Goal: Find specific page/section: Find specific page/section

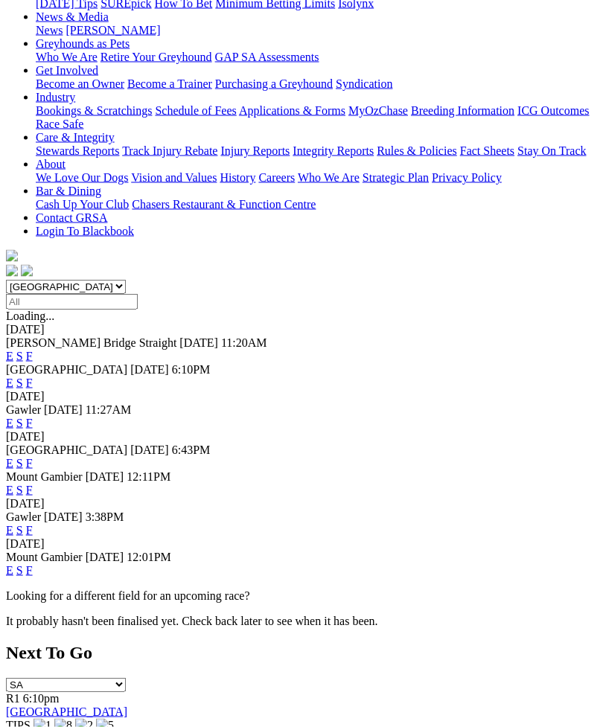
scroll to position [234, 0]
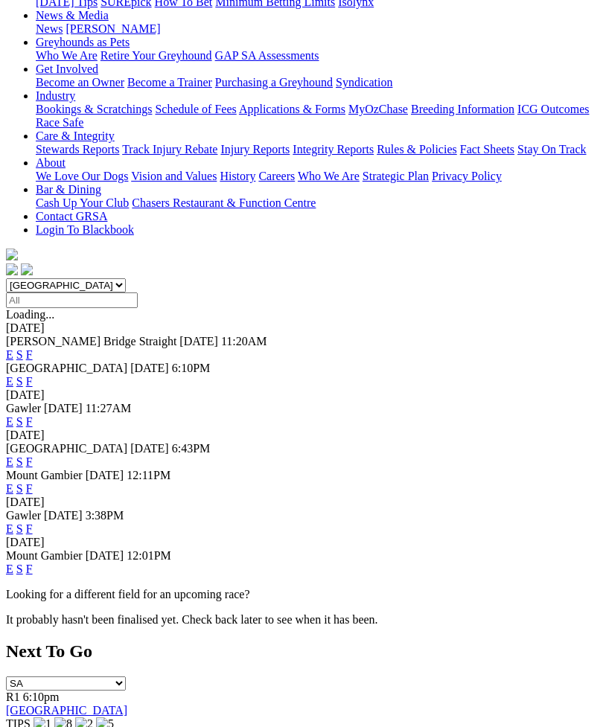
click at [33, 455] on link "F" at bounding box center [29, 461] width 7 height 13
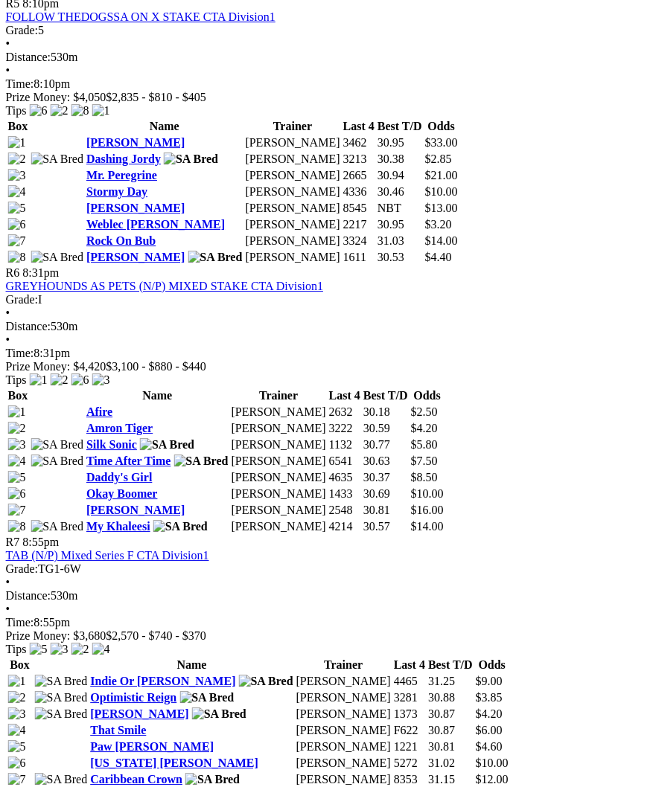
scroll to position [1767, 10]
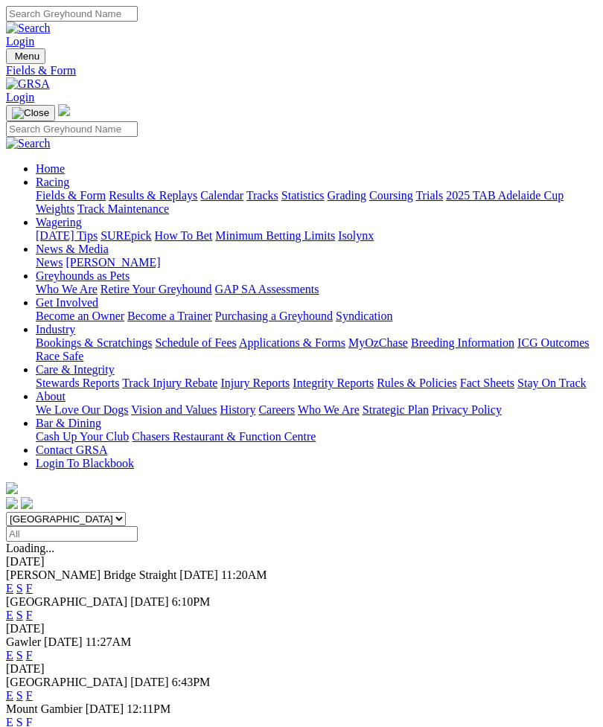
scroll to position [281, 0]
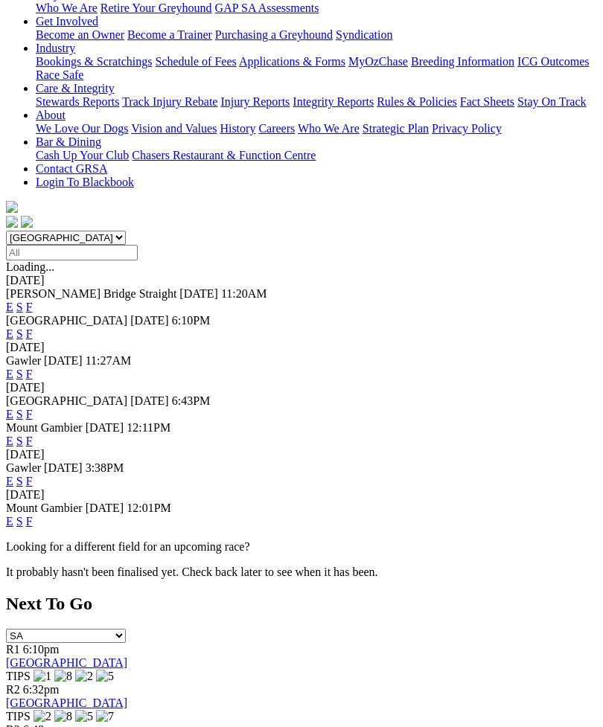
click at [33, 475] on link "F" at bounding box center [29, 481] width 7 height 13
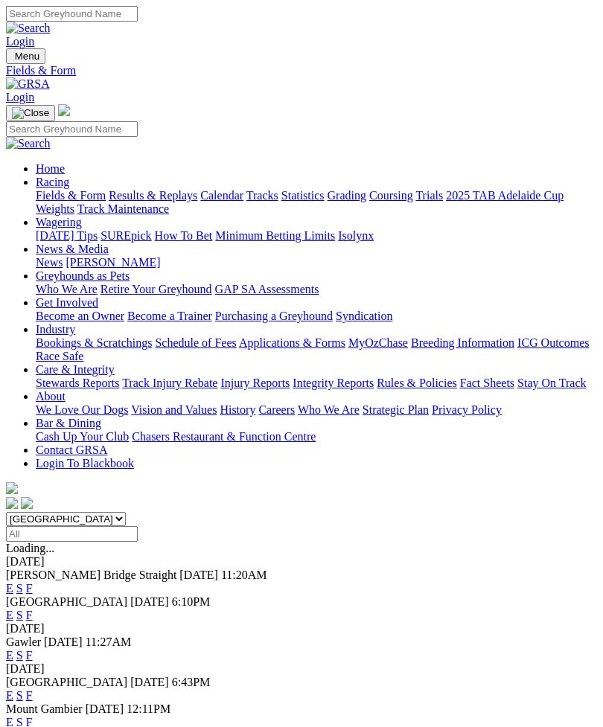
click at [33, 582] on link "F" at bounding box center [29, 588] width 7 height 13
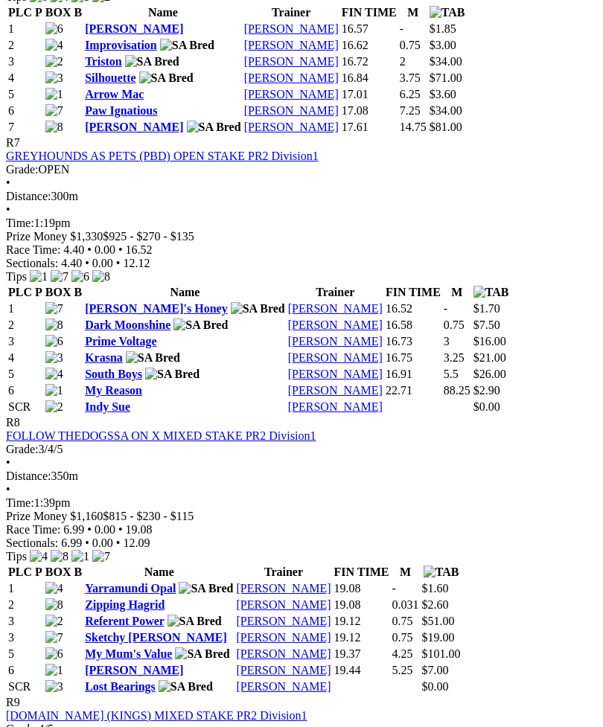
scroll to position [2210, 0]
